Goal: Task Accomplishment & Management: Manage account settings

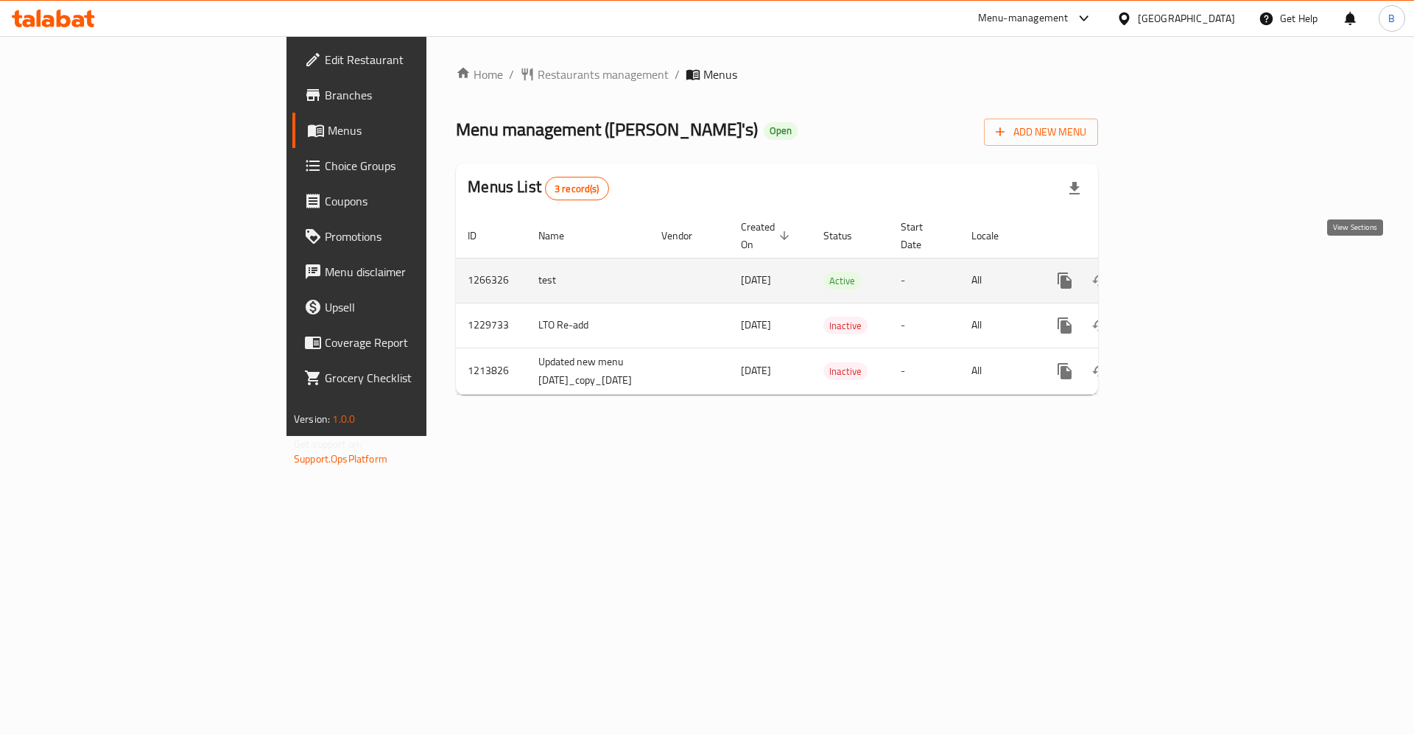
click at [1180, 272] on icon "enhanced table" at bounding box center [1171, 281] width 18 height 18
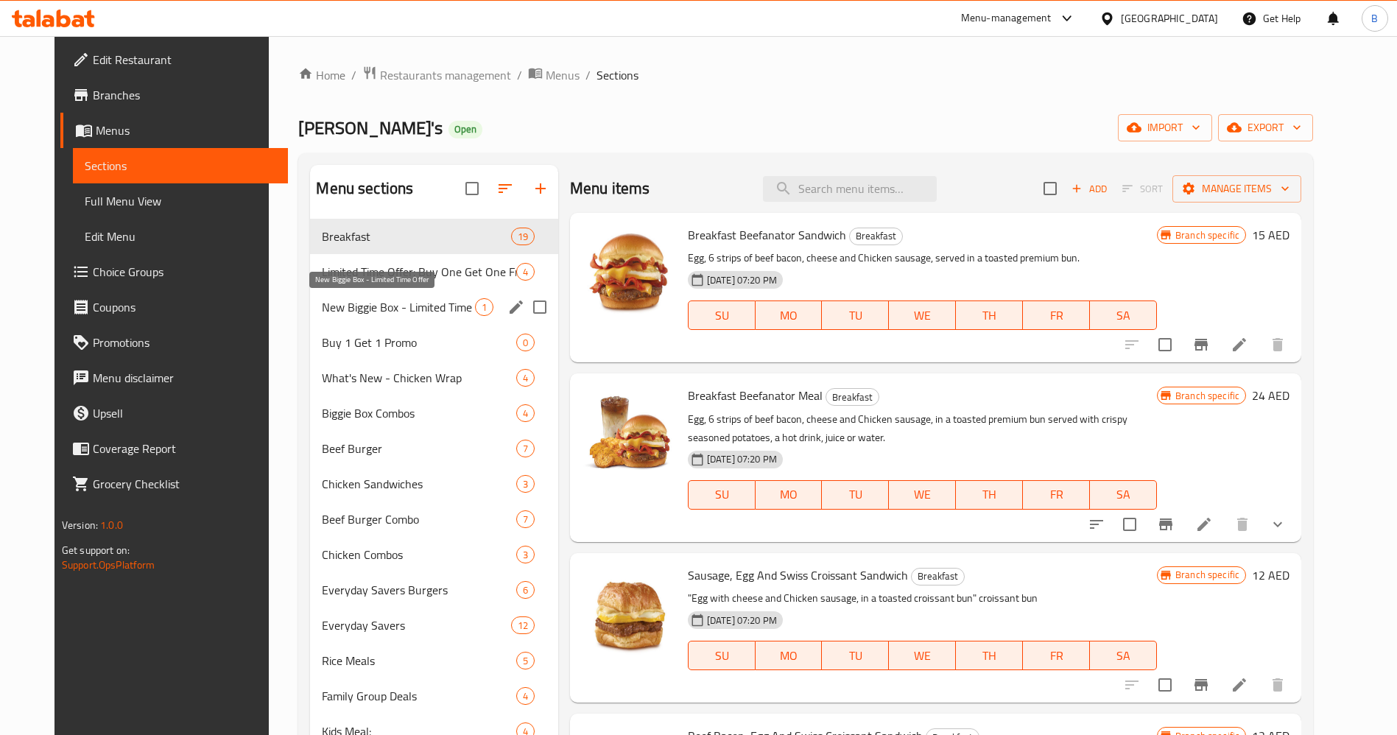
click at [332, 314] on span "New Biggie Box - Limited Time Offer" at bounding box center [398, 307] width 152 height 18
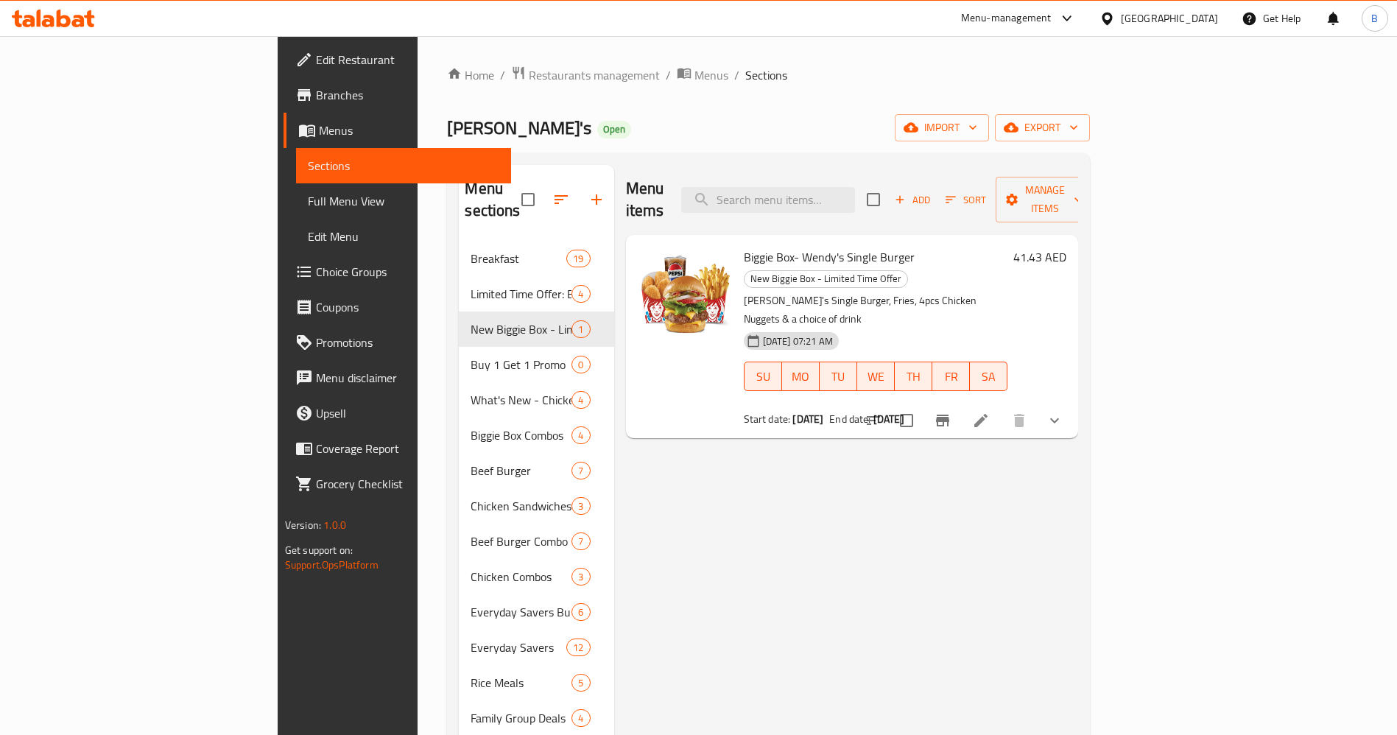
click at [804, 292] on p "[PERSON_NAME]'s Single Burger, Fries, 4pcs Chicken Nuggets & a choice of drink" at bounding box center [876, 310] width 264 height 37
drag, startPoint x: 804, startPoint y: 259, endPoint x: 857, endPoint y: 260, distance: 53.8
click at [804, 292] on p "[PERSON_NAME]'s Single Burger, Fries, 4pcs Chicken Nuggets & a choice of drink" at bounding box center [876, 310] width 264 height 37
click at [988, 414] on icon at bounding box center [980, 420] width 13 height 13
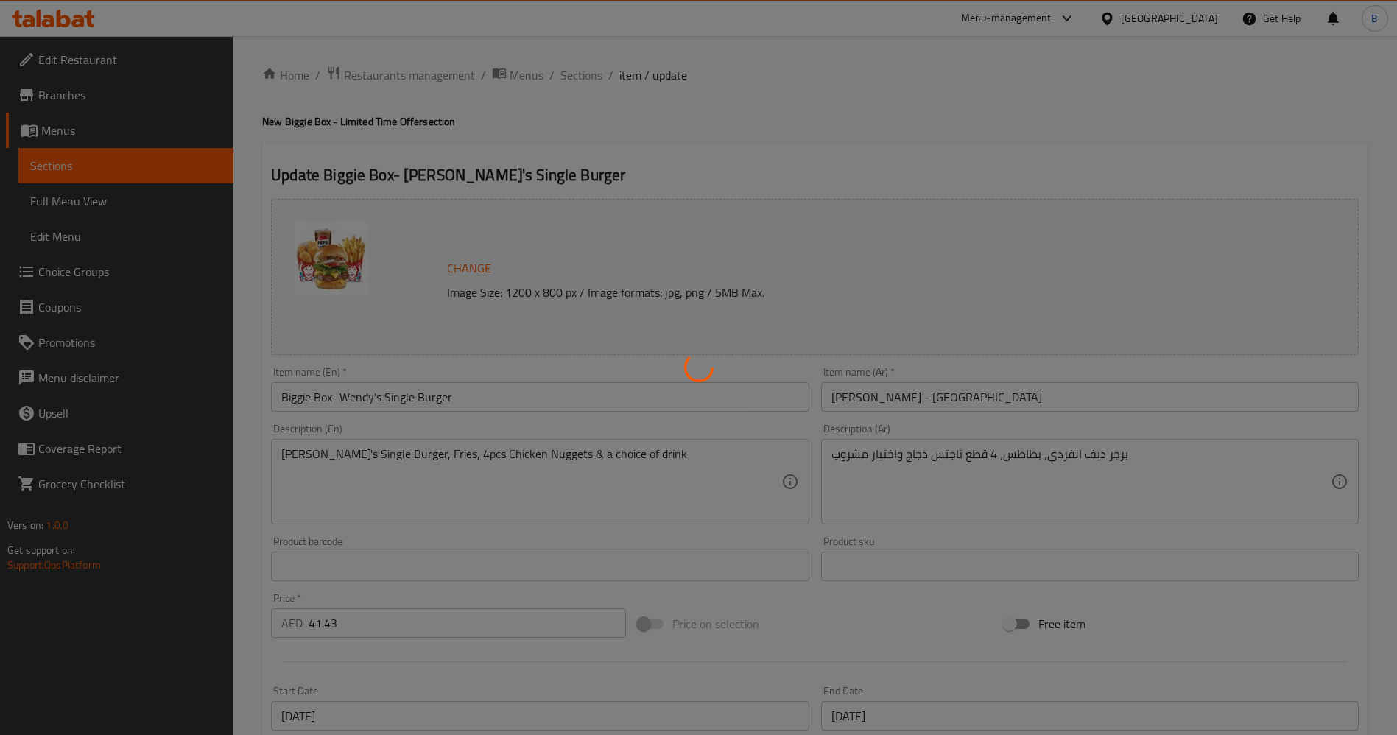
type input "اختيارك من المشروب:"
type input "1"
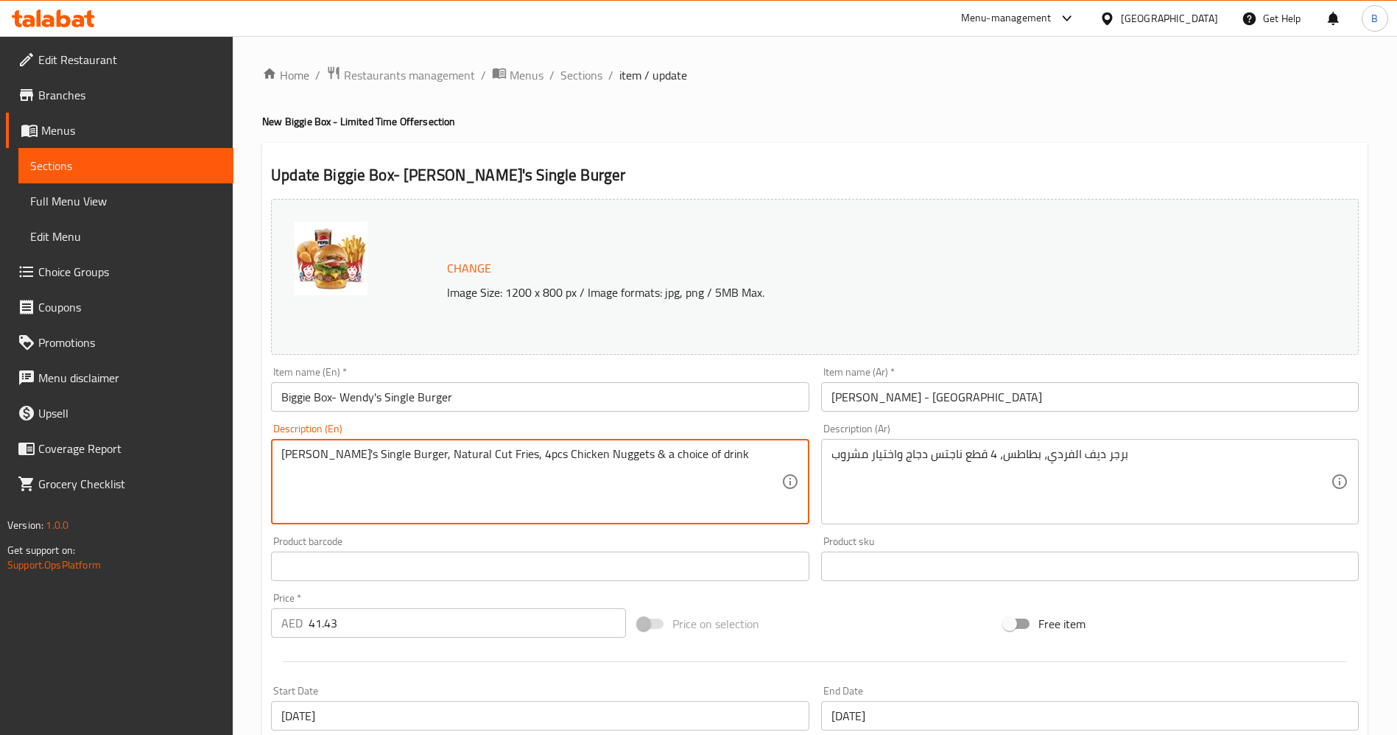
click at [526, 451] on textarea "[PERSON_NAME]'s Single Burger, Natural Cut Fries, 4pcs Chicken Nuggets & a choi…" at bounding box center [530, 482] width 499 height 70
click at [527, 451] on textarea "[PERSON_NAME]'s Single Burger, Natural Cut Fries, 4pcs Chicken Nuggets & a choi…" at bounding box center [530, 482] width 499 height 70
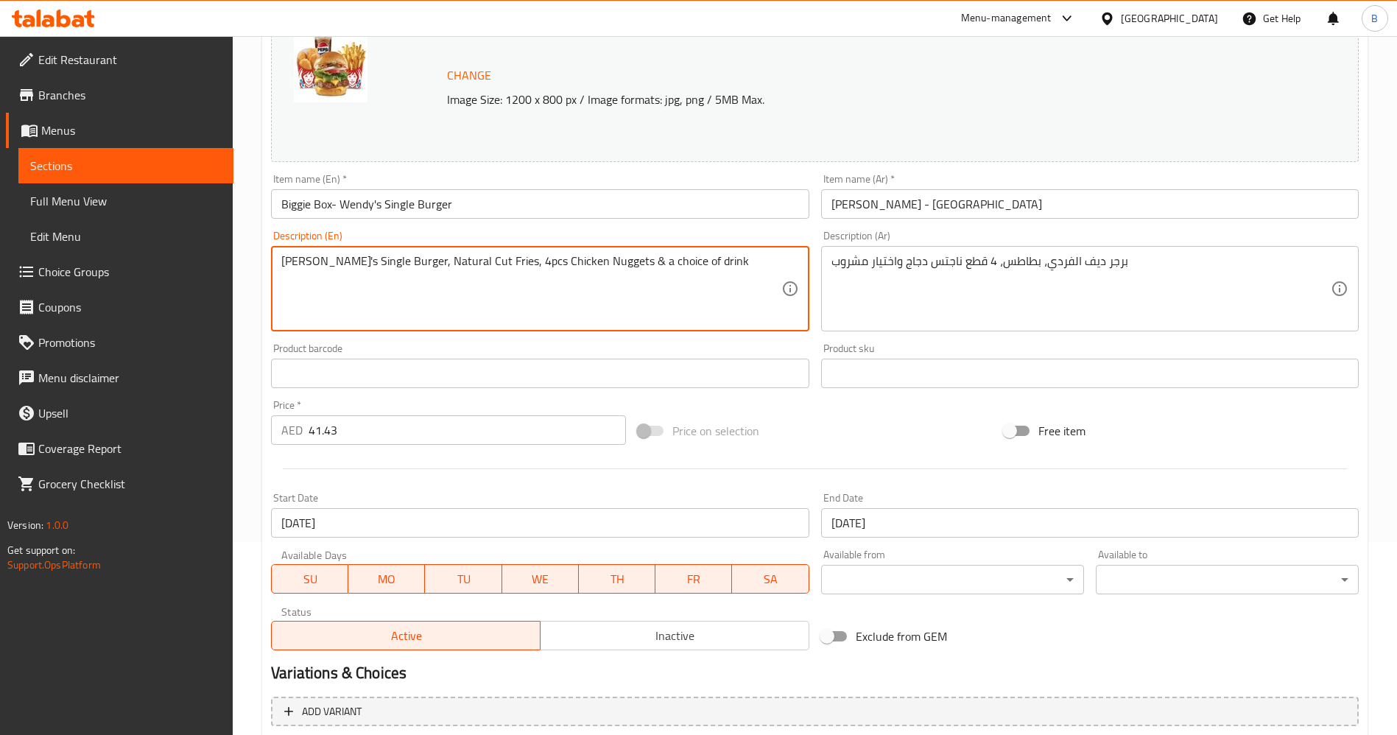
scroll to position [351, 0]
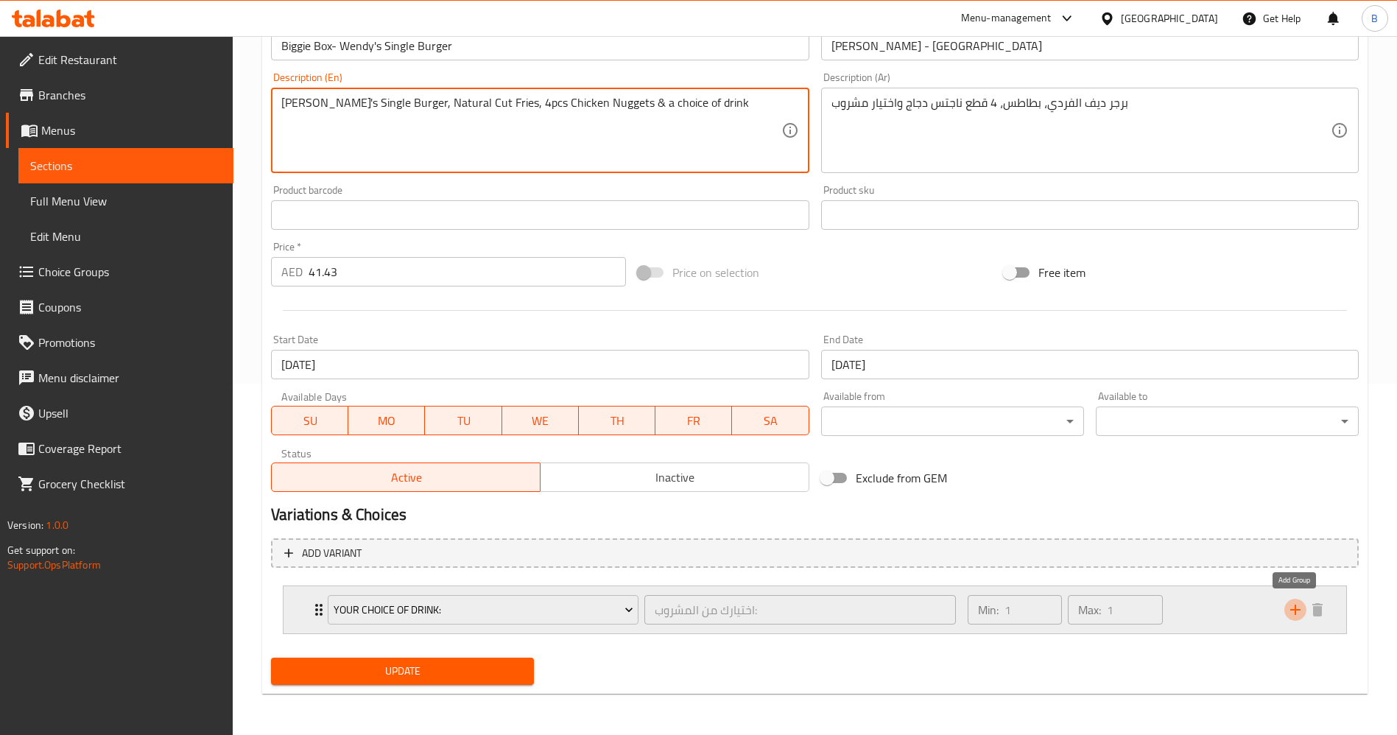
click at [1301, 613] on icon "add" at bounding box center [1296, 610] width 18 height 18
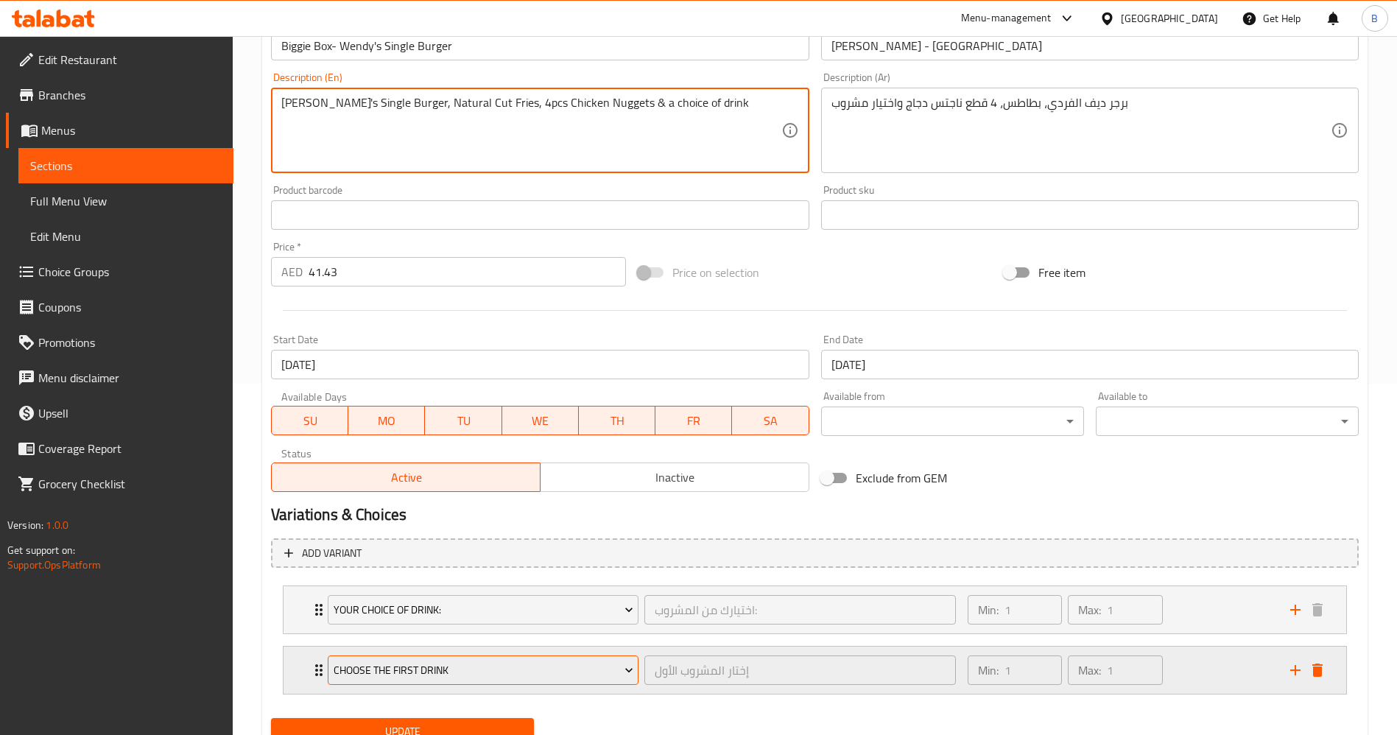
click at [546, 667] on span "Choose The First Drink" at bounding box center [484, 670] width 300 height 18
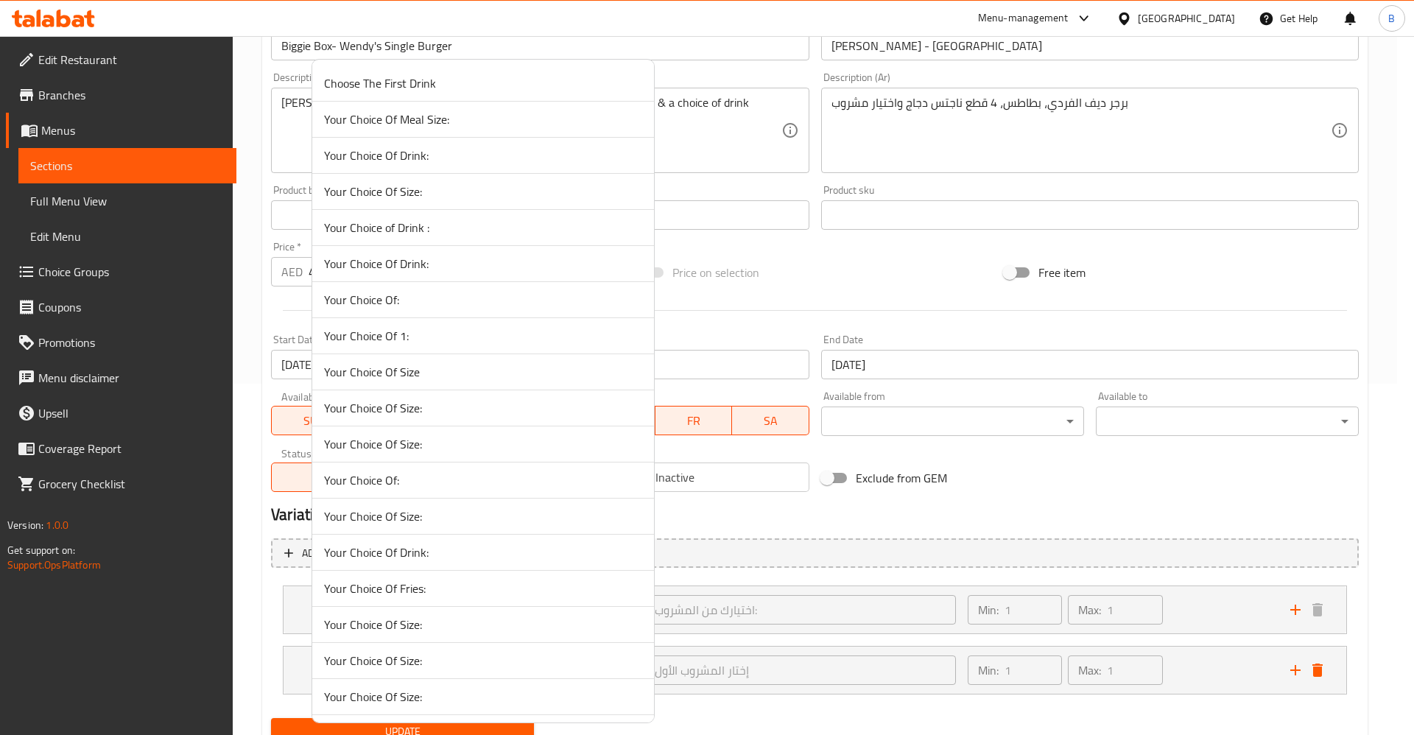
click at [440, 594] on span "Your Choice Of Fries:" at bounding box center [483, 589] width 318 height 18
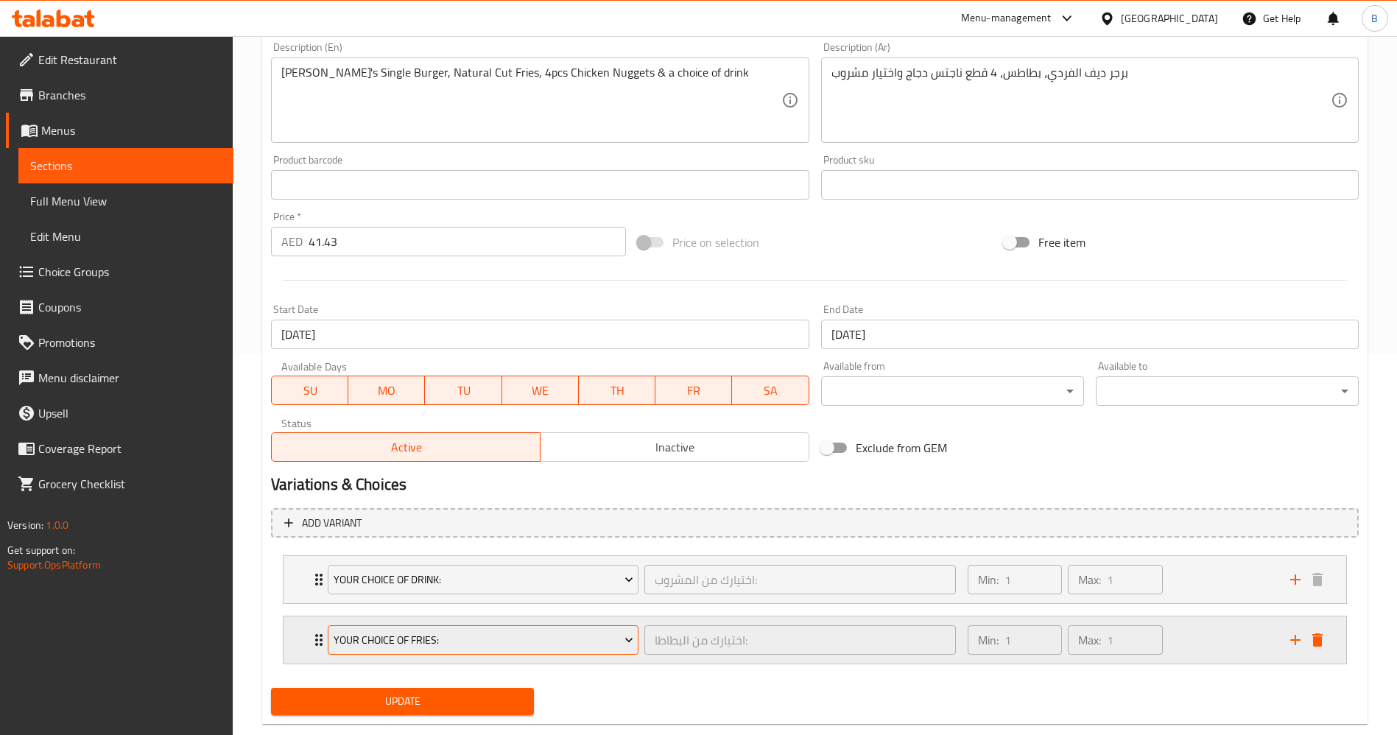
scroll to position [412, 0]
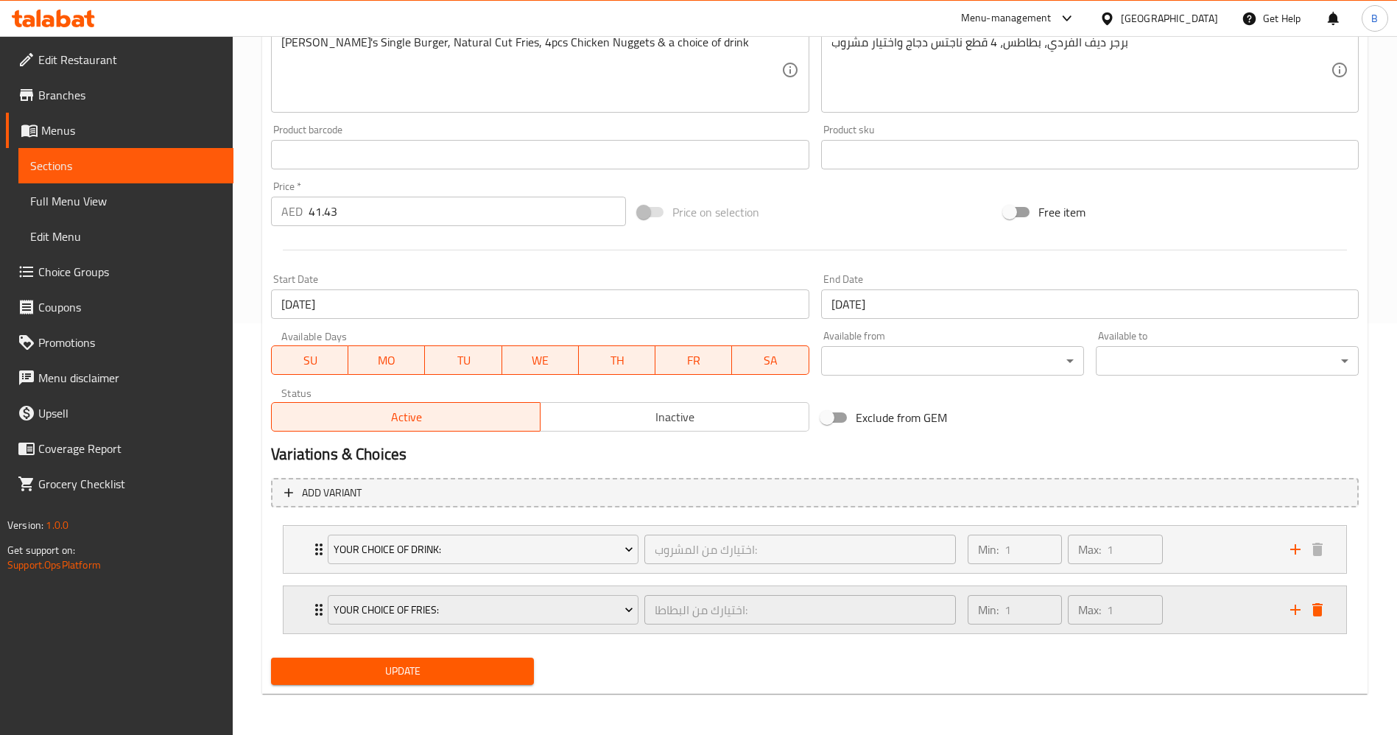
click at [315, 609] on icon "Expand" at bounding box center [319, 610] width 18 height 18
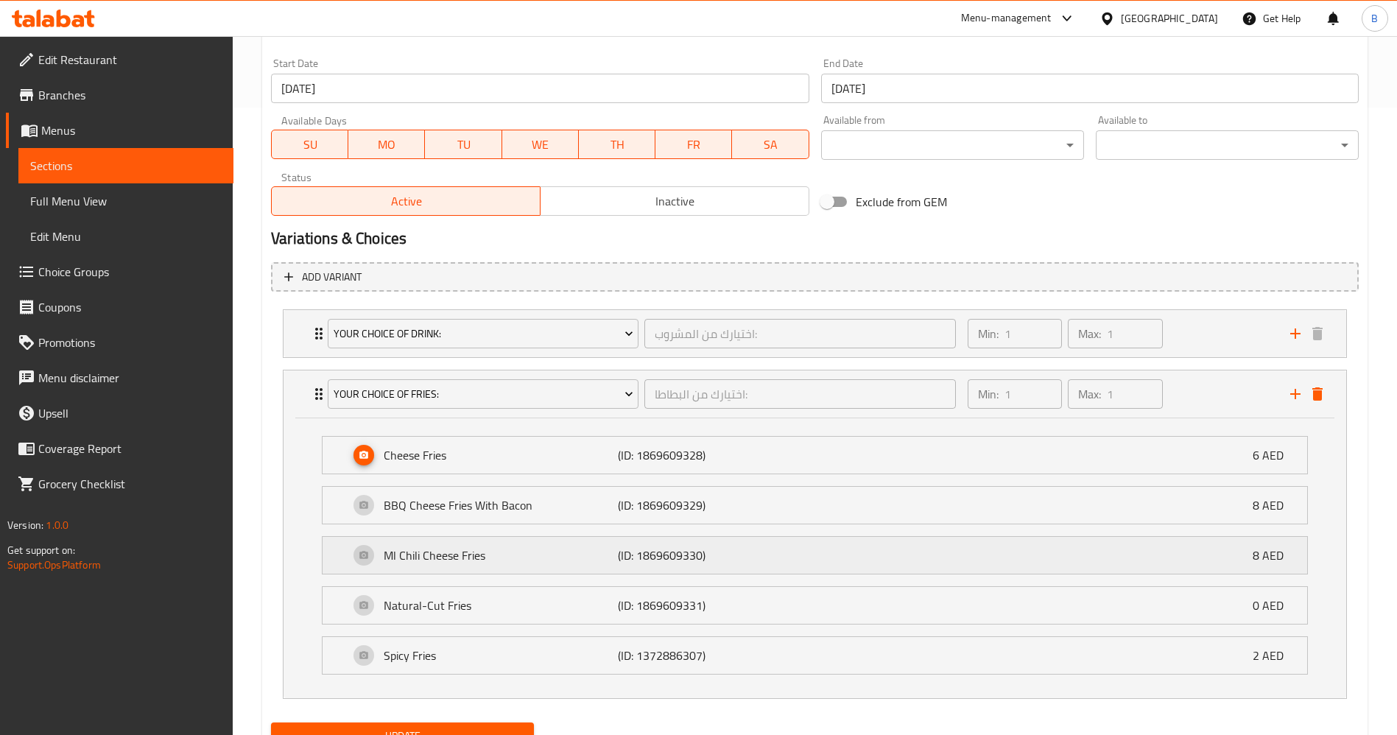
scroll to position [692, 0]
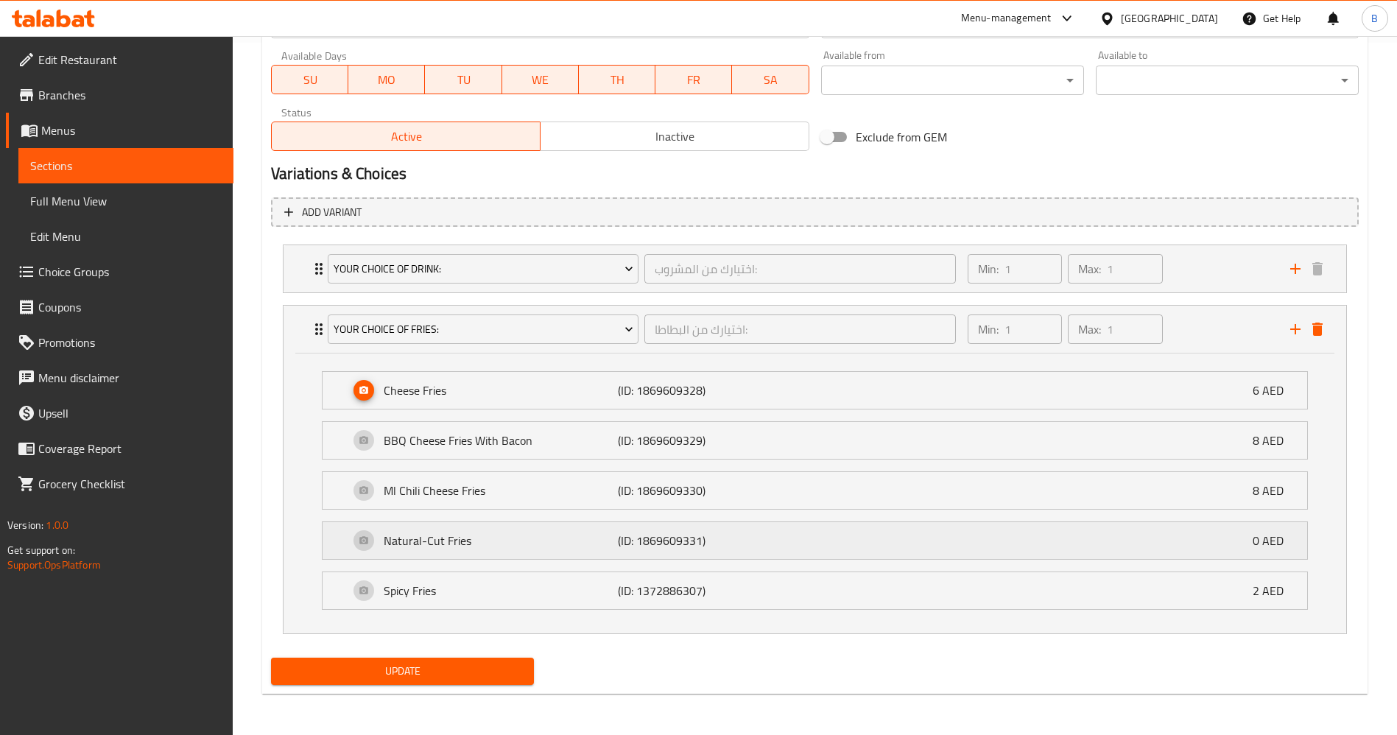
click at [561, 552] on div "Natural-Cut Fries (ID: 1869609331) 0 AED" at bounding box center [819, 540] width 940 height 37
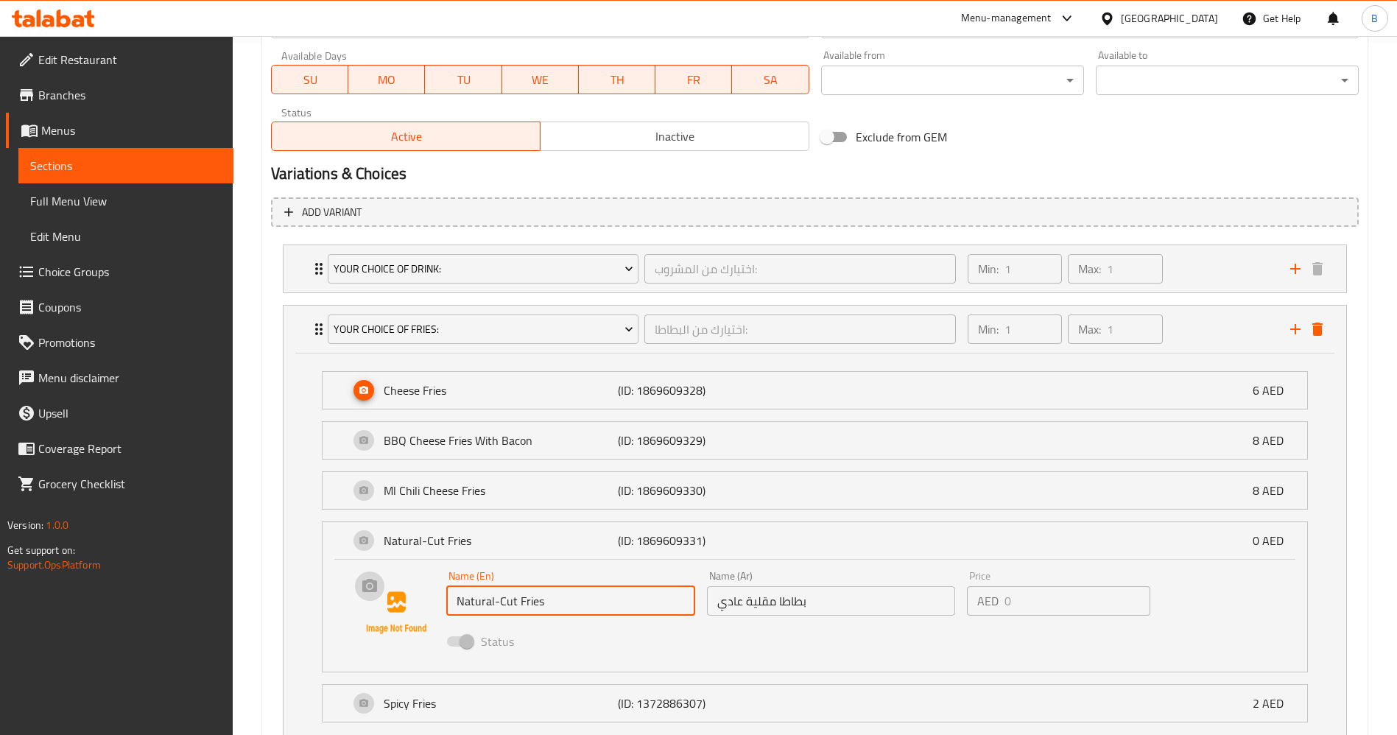
drag, startPoint x: 597, startPoint y: 607, endPoint x: 412, endPoint y: 621, distance: 184.7
click at [377, 618] on div "Name (En) Natural-Cut Fries Name (En) Name (Ar) بطاطا مقلية عادي Name (Ar) Pric…" at bounding box center [815, 613] width 938 height 100
click at [1316, 334] on icon "delete" at bounding box center [1317, 329] width 10 height 13
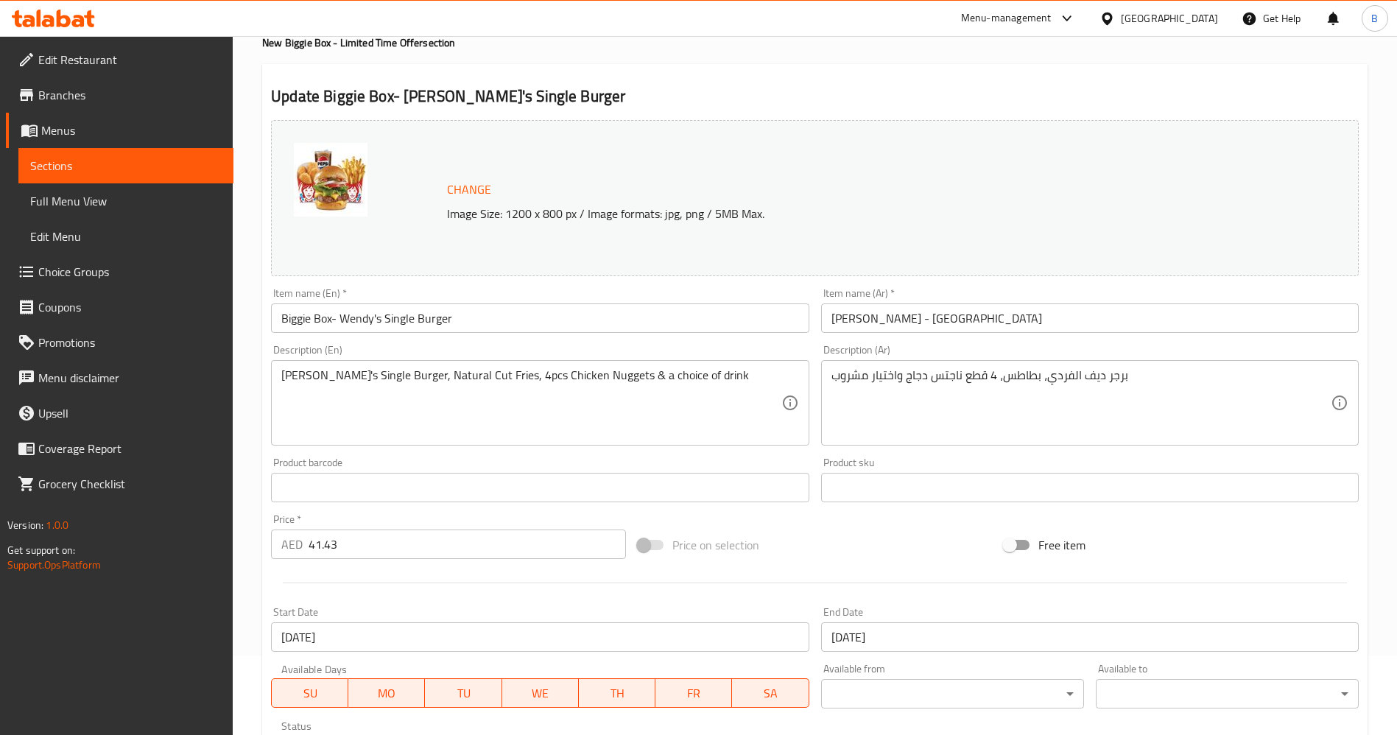
scroll to position [0, 0]
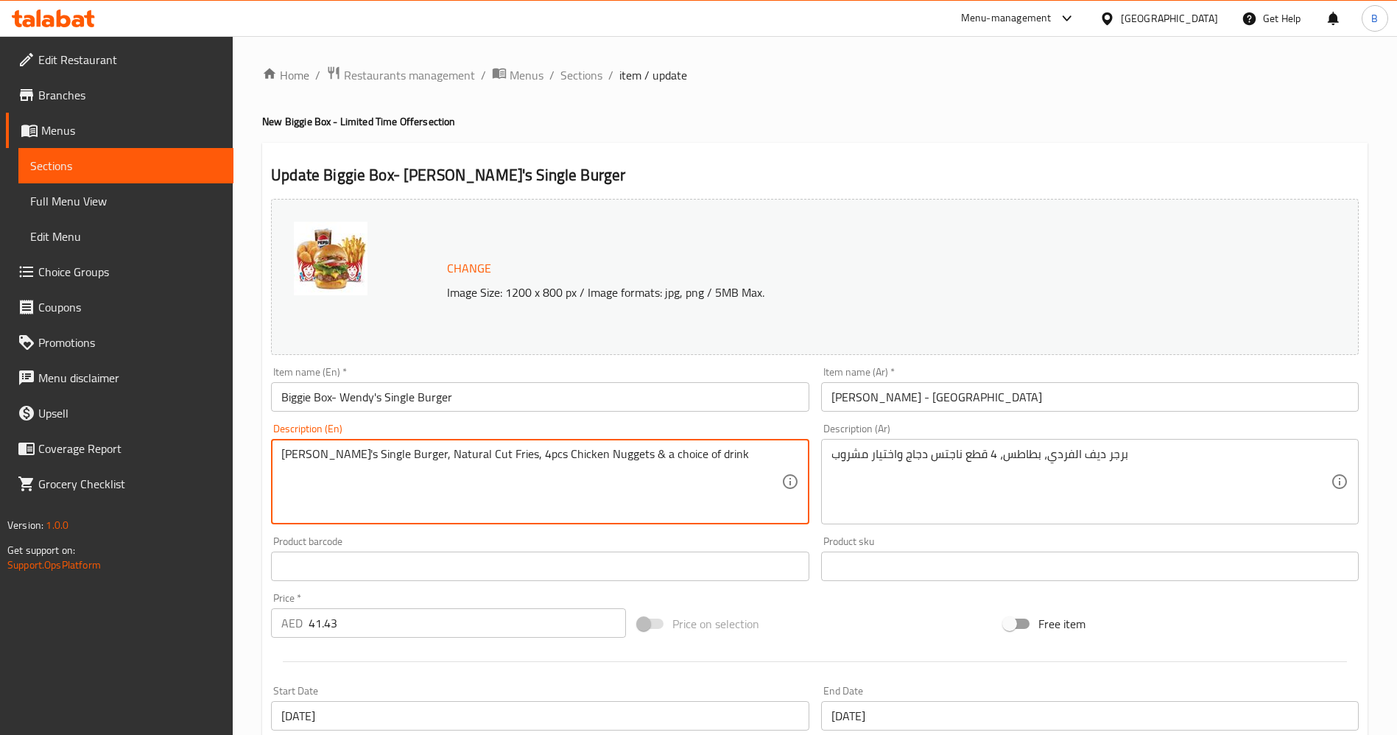
paste textarea "-"
drag, startPoint x: 479, startPoint y: 454, endPoint x: 397, endPoint y: 455, distance: 81.8
drag, startPoint x: 724, startPoint y: 464, endPoint x: 125, endPoint y: 463, distance: 598.8
click at [125, 463] on div "Edit Restaurant Branches Menus Sections Full Menu View Edit Menu Choice Groups …" at bounding box center [698, 561] width 1397 height 1050
type textarea "[PERSON_NAME]'s Single Burger, Natural-Cut Fries, 4pcs Chicken Nuggets & a choi…"
